Goal: Check status: Check status

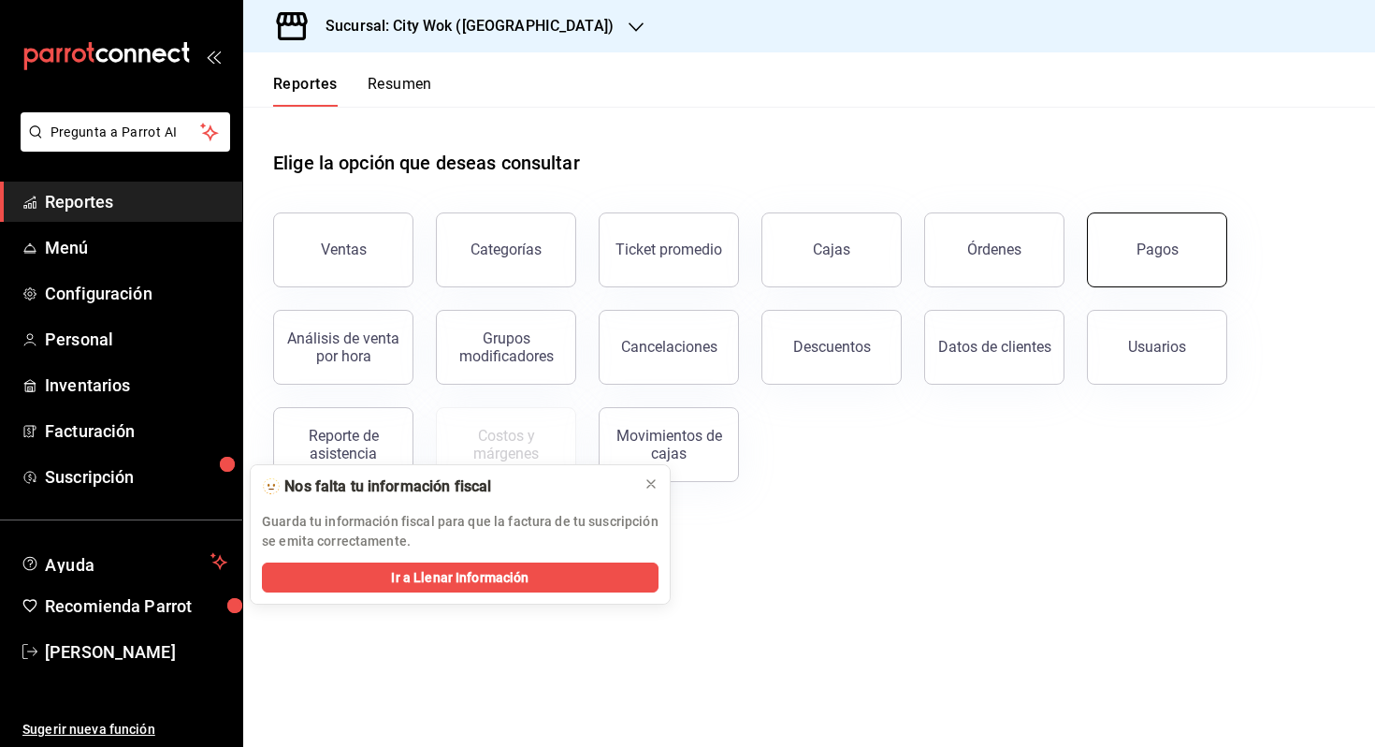
click at [1124, 249] on button "Pagos" at bounding box center [1157, 249] width 140 height 75
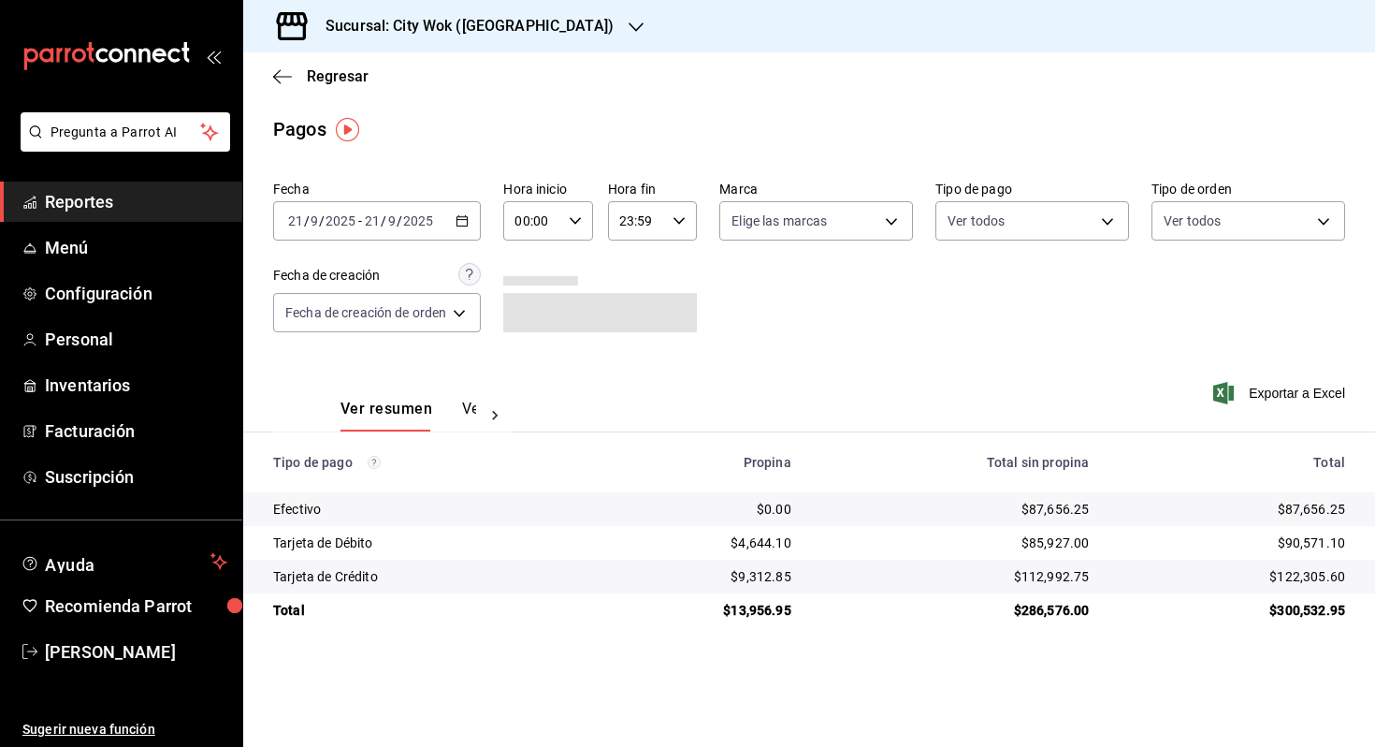
click at [467, 228] on div "[DATE] [DATE] - [DATE] [DATE]" at bounding box center [377, 220] width 208 height 39
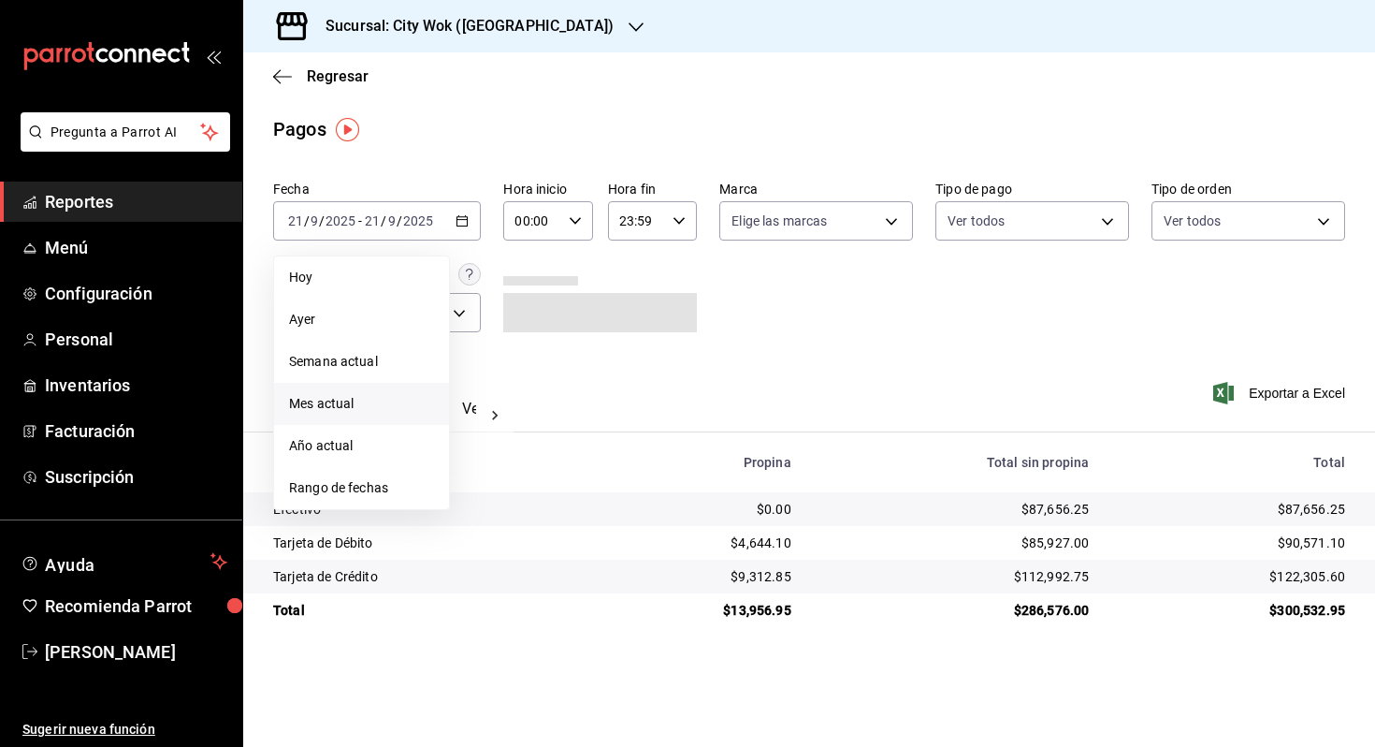
click at [398, 408] on span "Mes actual" at bounding box center [361, 404] width 145 height 20
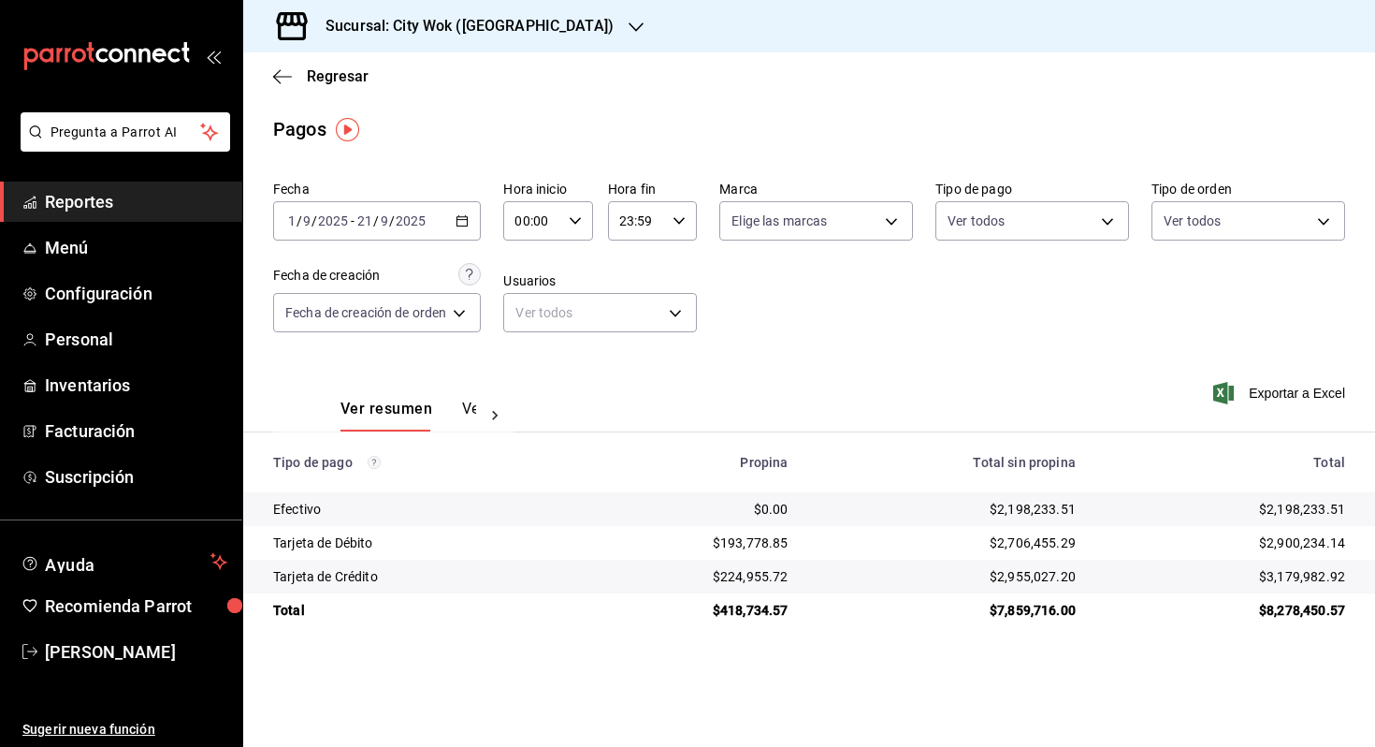
click at [468, 213] on div "[DATE] [DATE] - [DATE] [DATE]" at bounding box center [377, 220] width 208 height 39
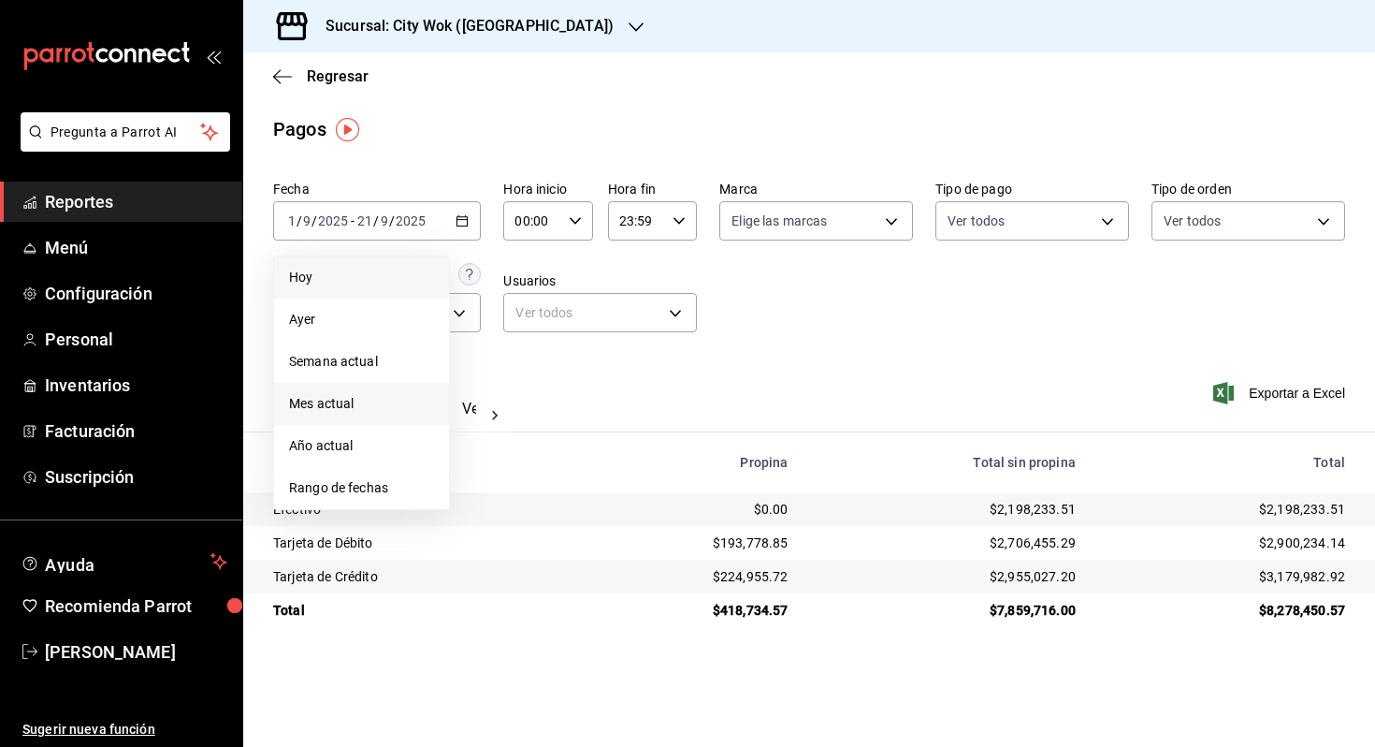
click at [427, 281] on span "Hoy" at bounding box center [361, 278] width 145 height 20
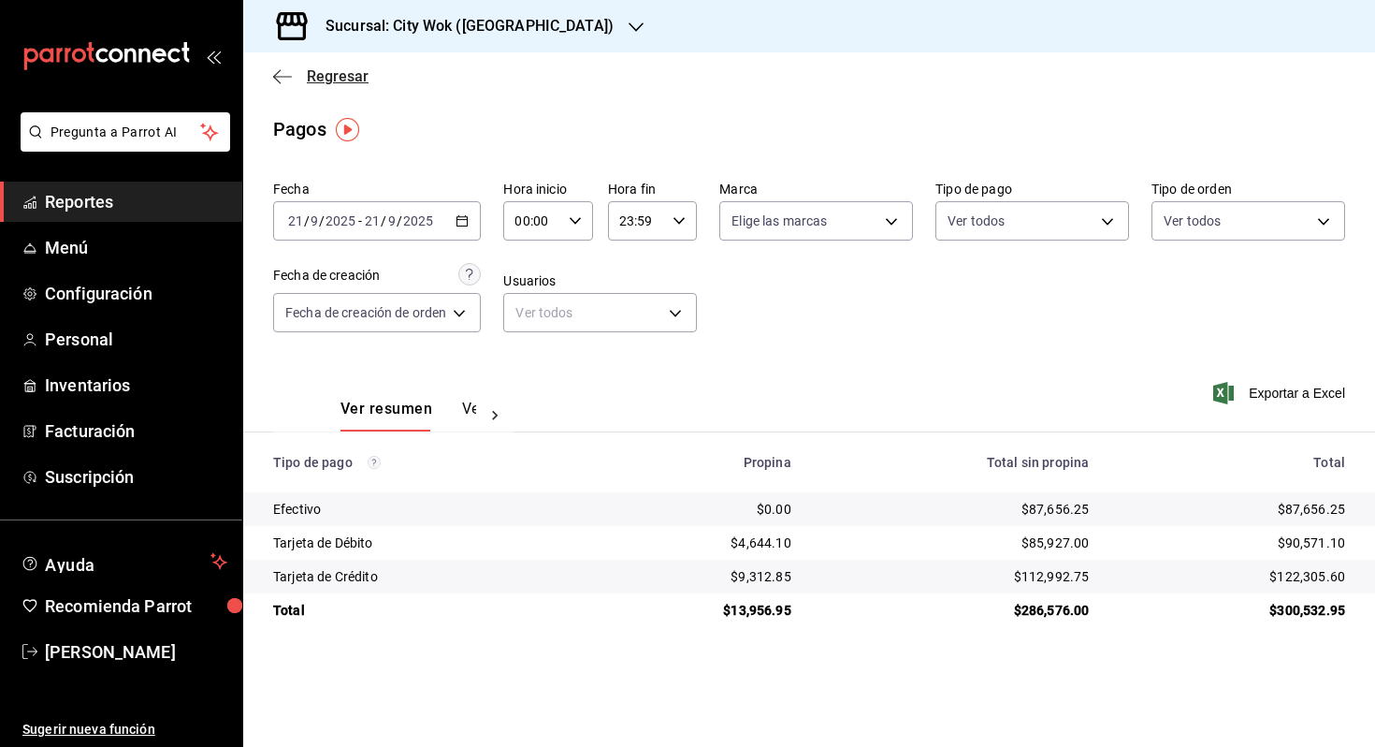
click at [279, 76] on icon "button" at bounding box center [282, 76] width 19 height 1
